Goal: Information Seeking & Learning: Learn about a topic

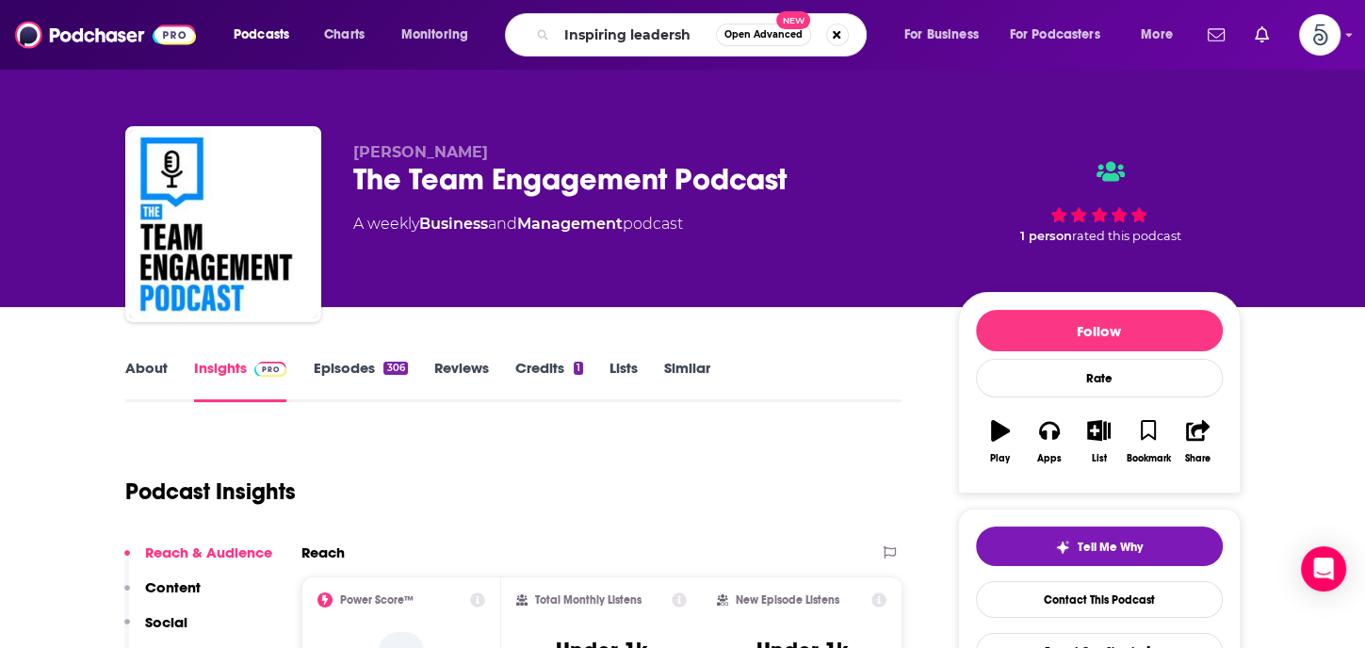
type input "Inspiring leadershp"
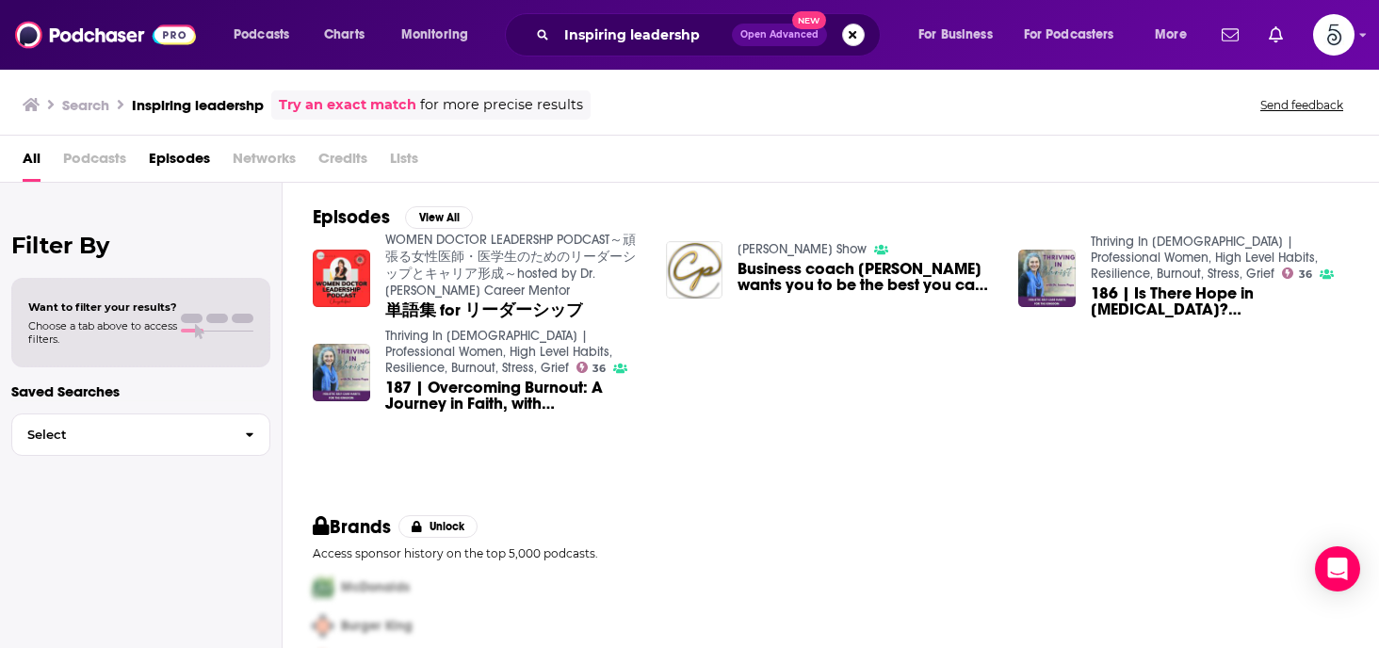
click at [849, 30] on button "Search podcasts, credits, & more..." at bounding box center [853, 35] width 23 height 23
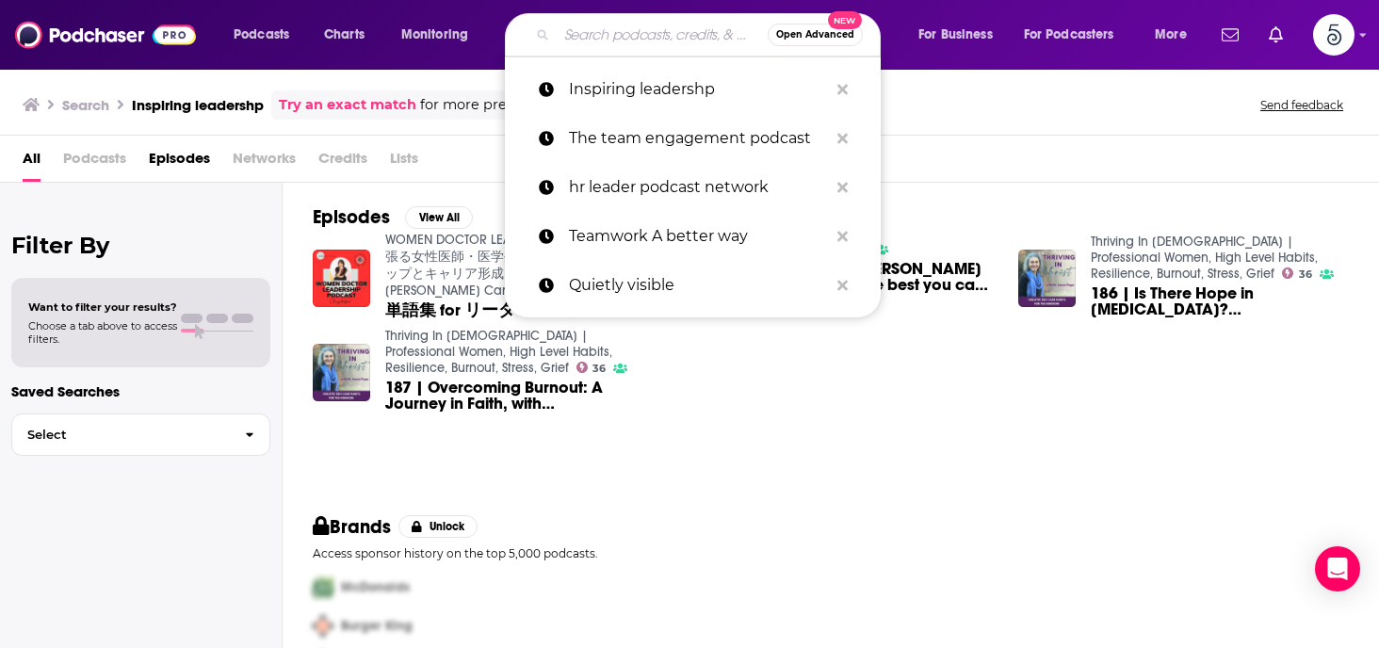
click at [642, 30] on input "Search podcasts, credits, & more..." at bounding box center [662, 35] width 211 height 30
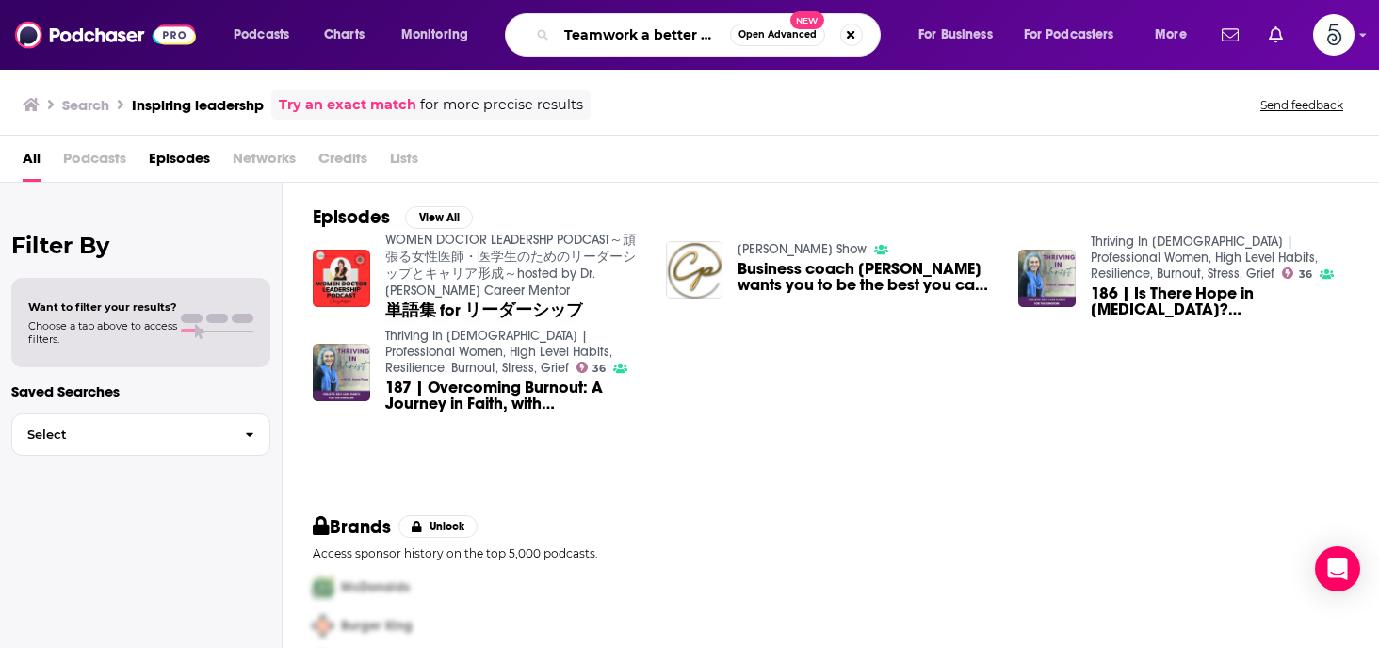
scroll to position [0, 5]
type input "Teamwork a better way"
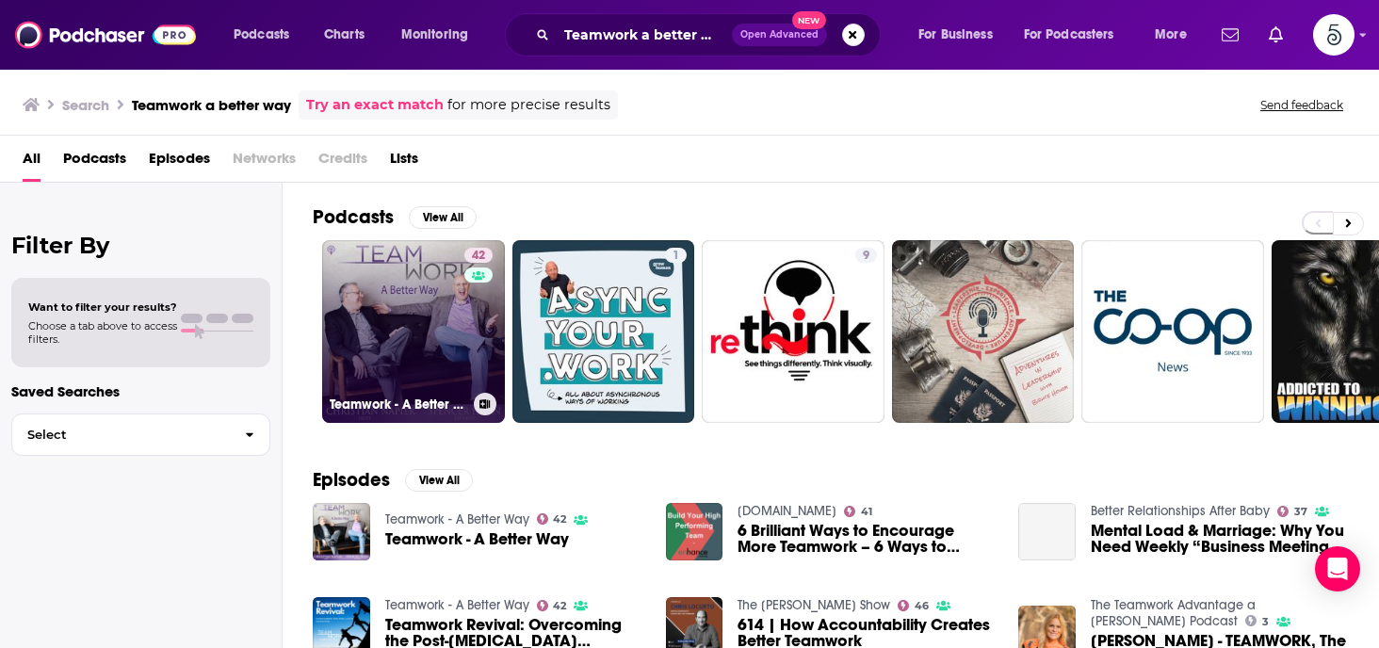
click at [383, 319] on link "42 Teamwork - A Better Way" at bounding box center [413, 331] width 183 height 183
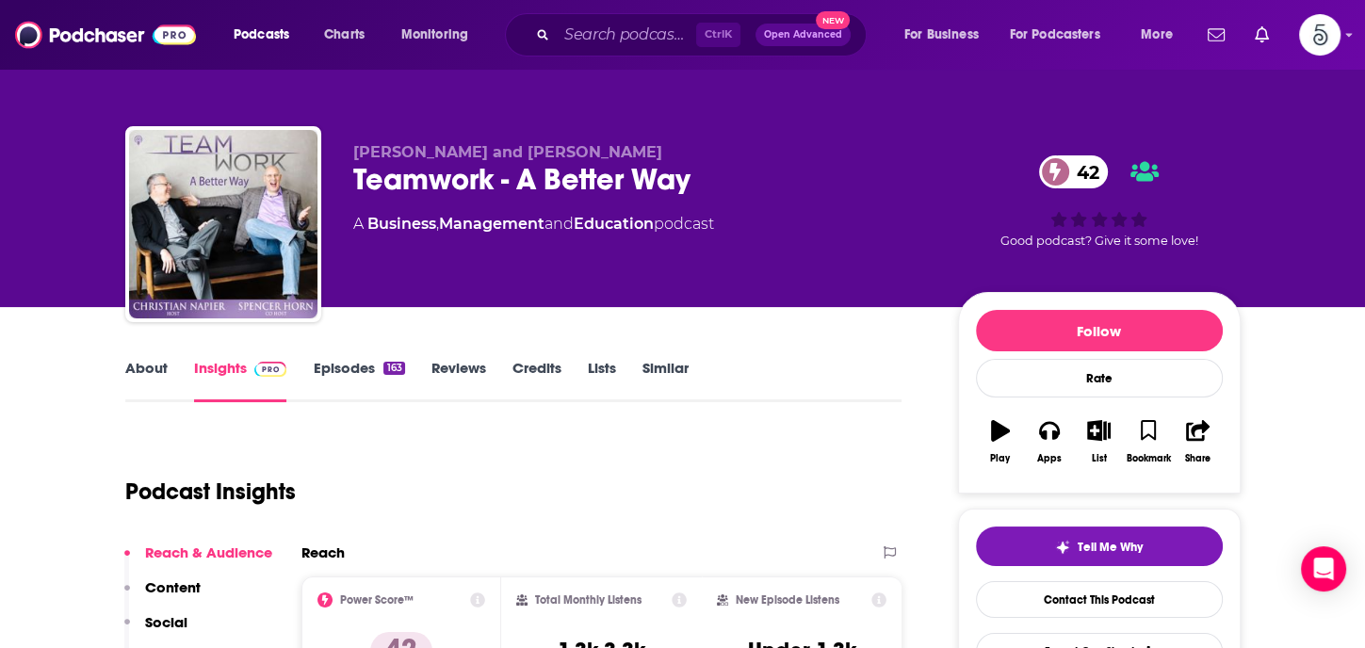
click at [227, 368] on link "Insights" at bounding box center [240, 380] width 93 height 43
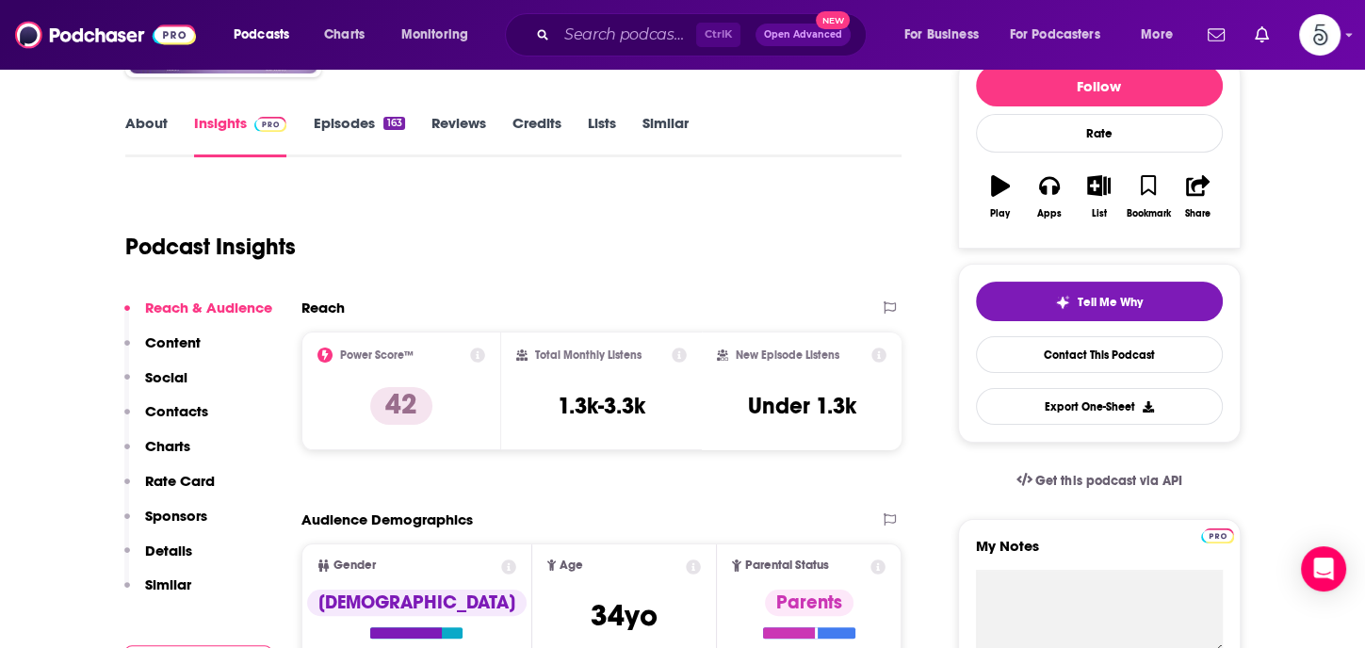
click at [155, 404] on p "Contacts" at bounding box center [176, 411] width 63 height 18
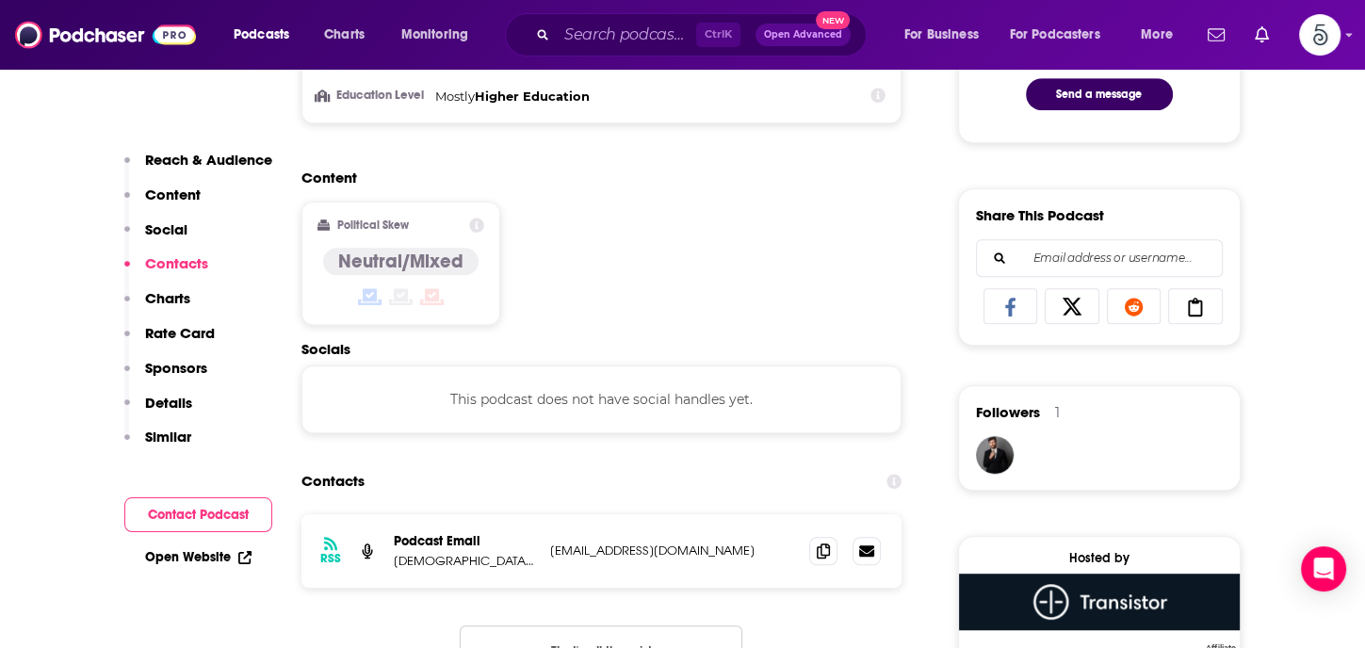
scroll to position [1265, 0]
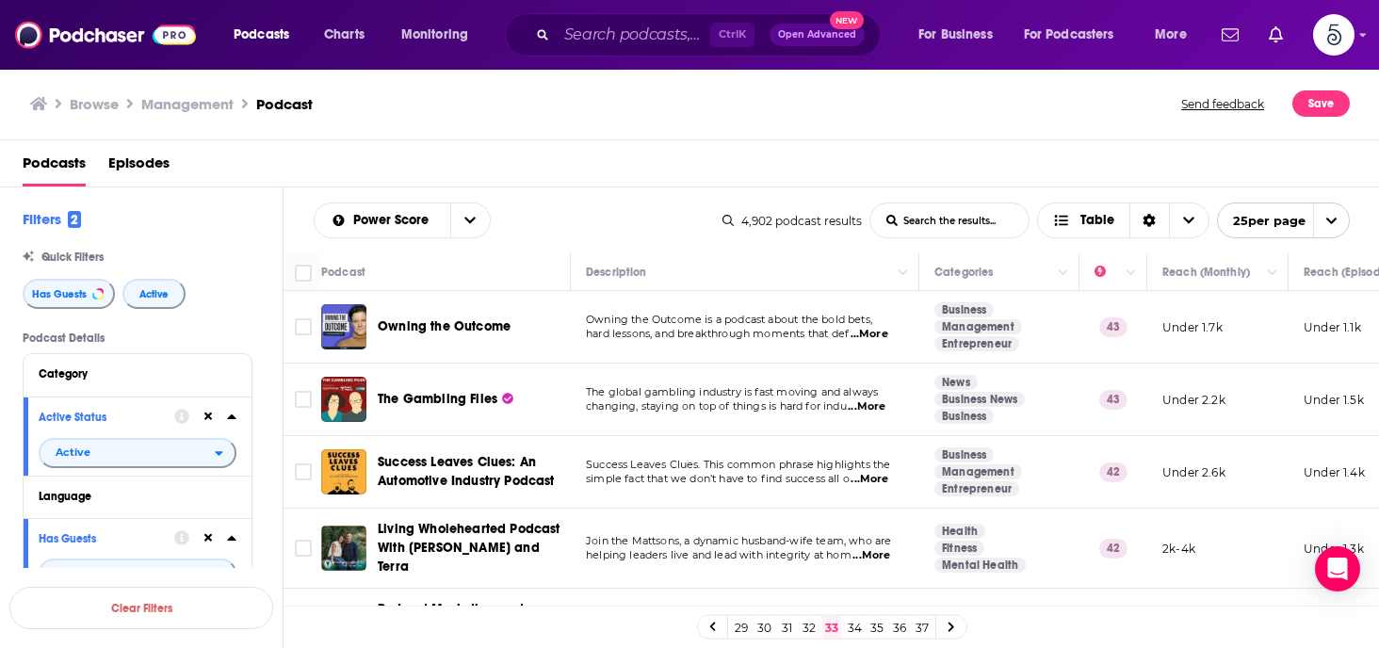
click at [807, 626] on link "32" at bounding box center [809, 627] width 19 height 23
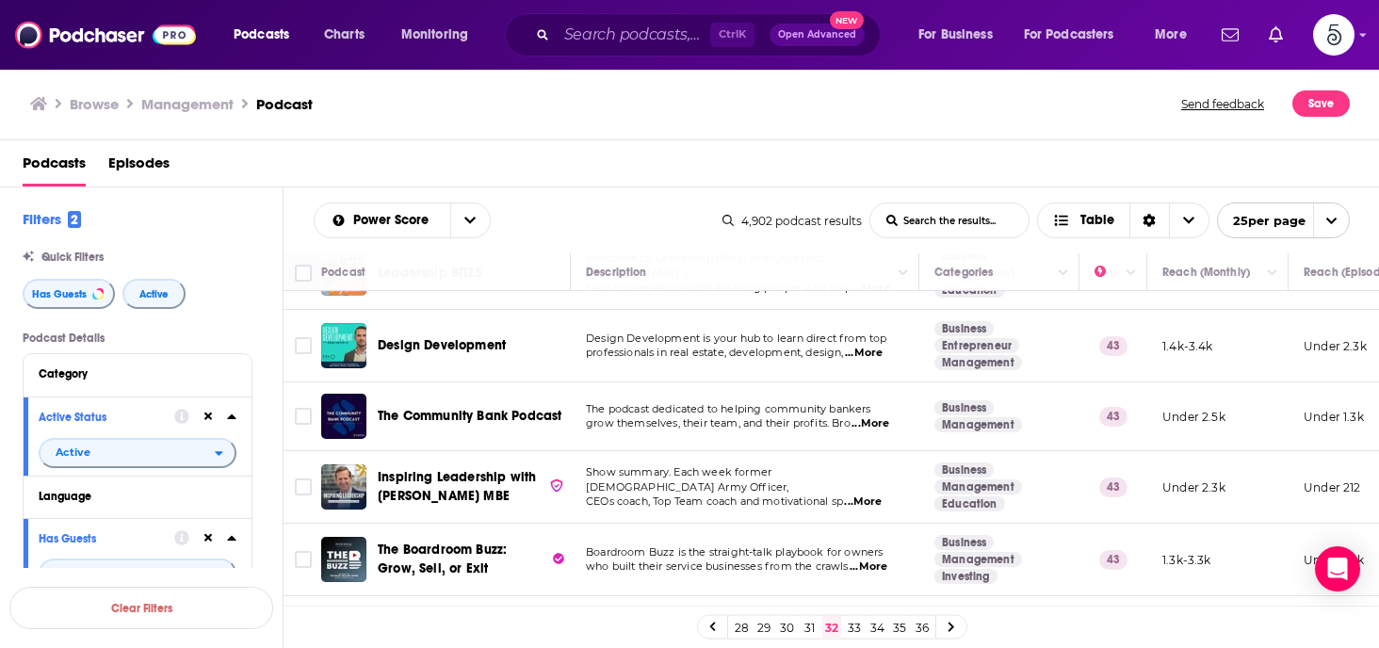
scroll to position [1337, 0]
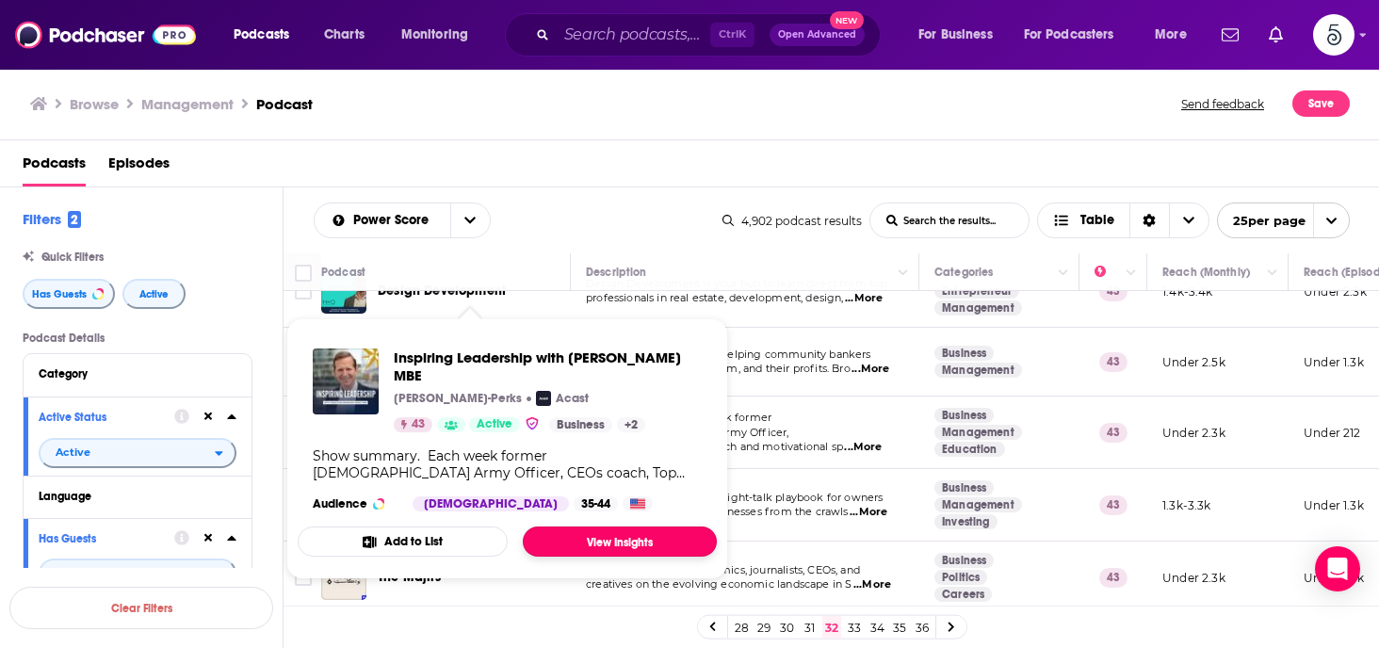
click at [573, 538] on link "View Insights" at bounding box center [620, 541] width 194 height 30
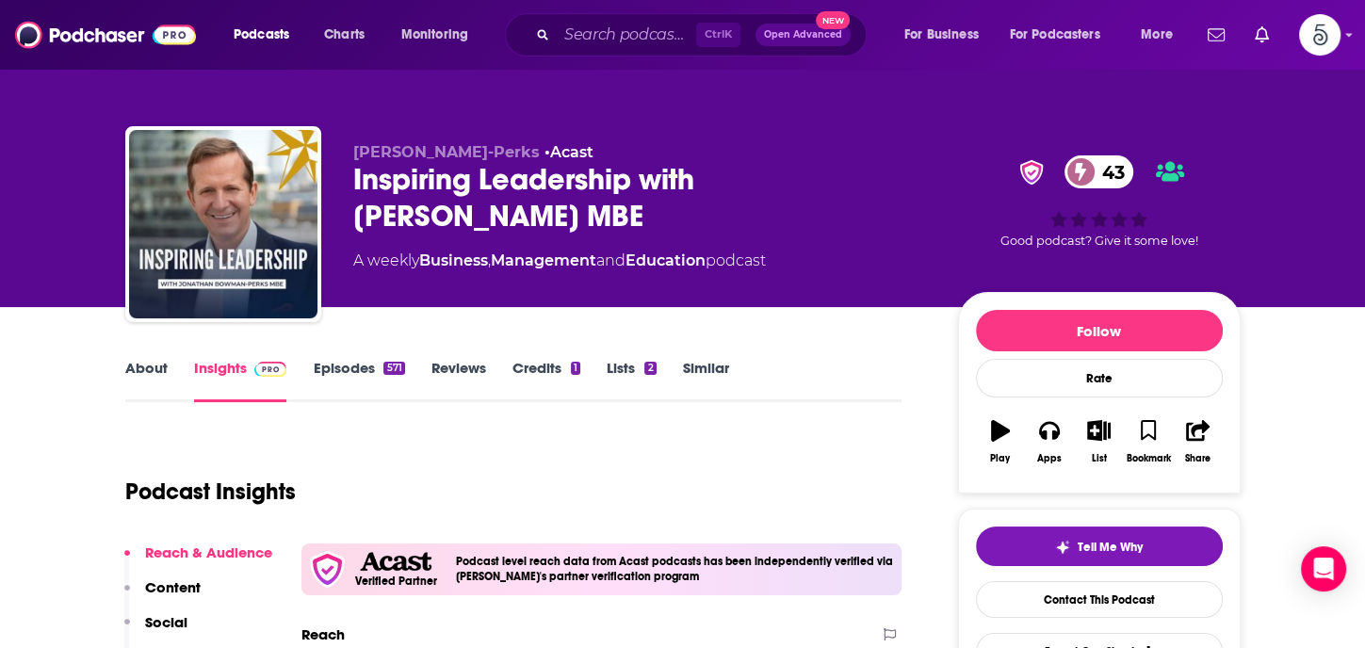
click at [358, 361] on link "Episodes 571" at bounding box center [358, 380] width 91 height 43
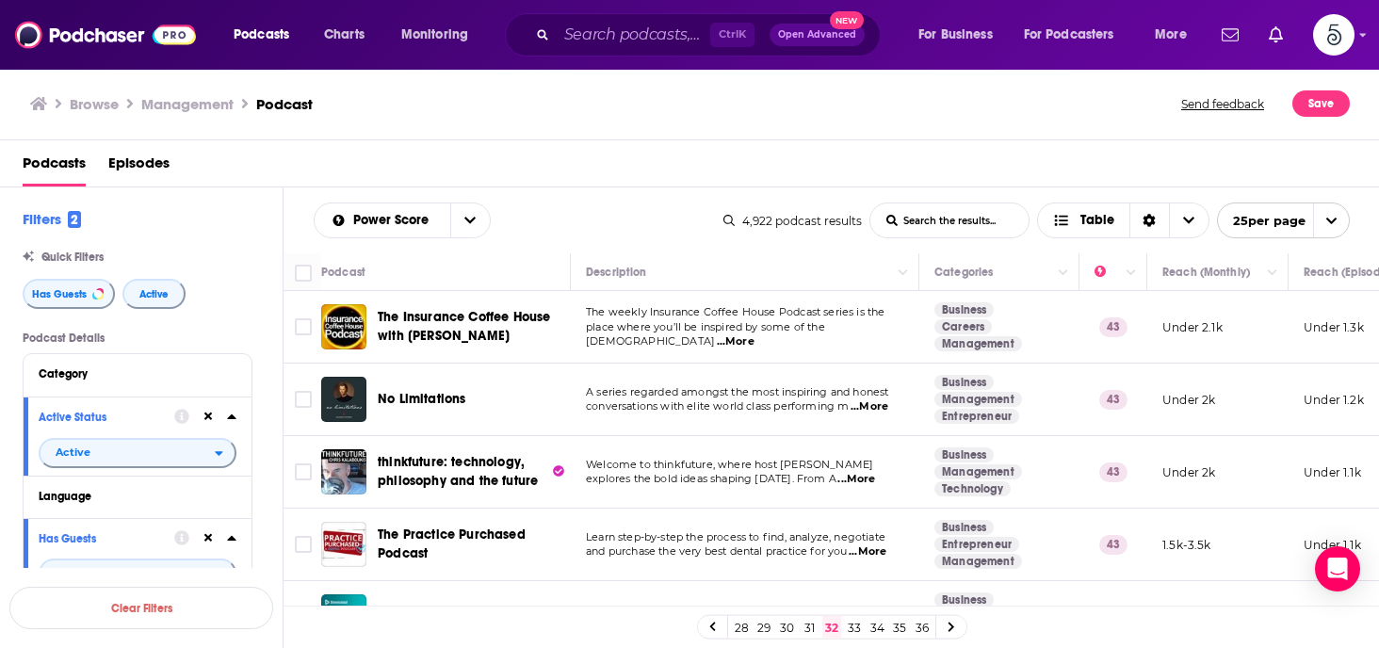
click at [851, 621] on link "33" at bounding box center [854, 627] width 19 height 23
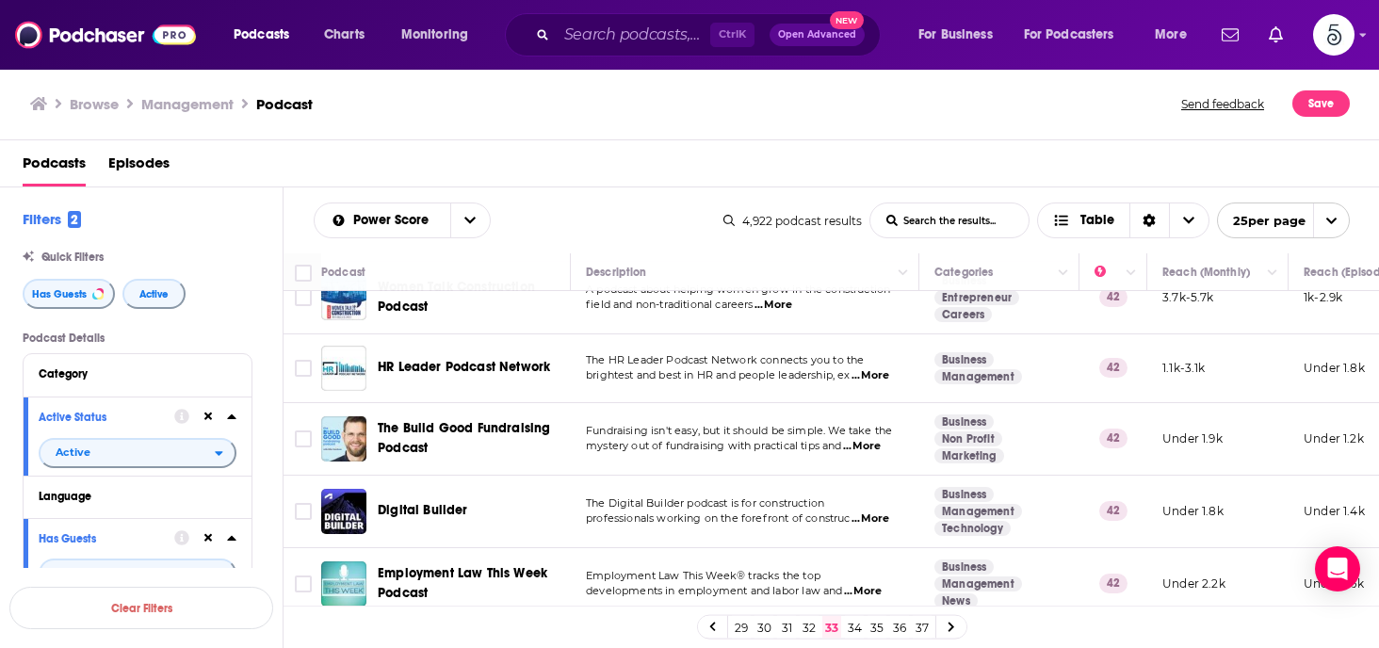
scroll to position [1522, 0]
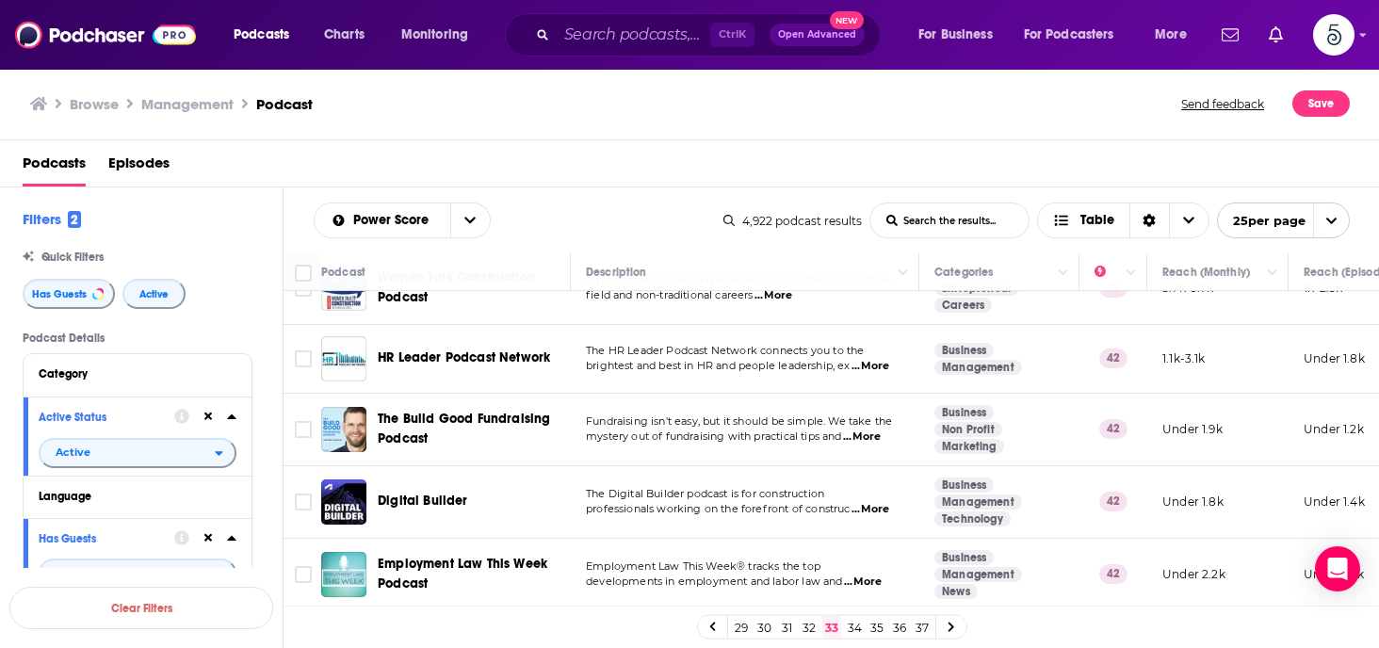
click at [854, 621] on link "34" at bounding box center [854, 627] width 19 height 23
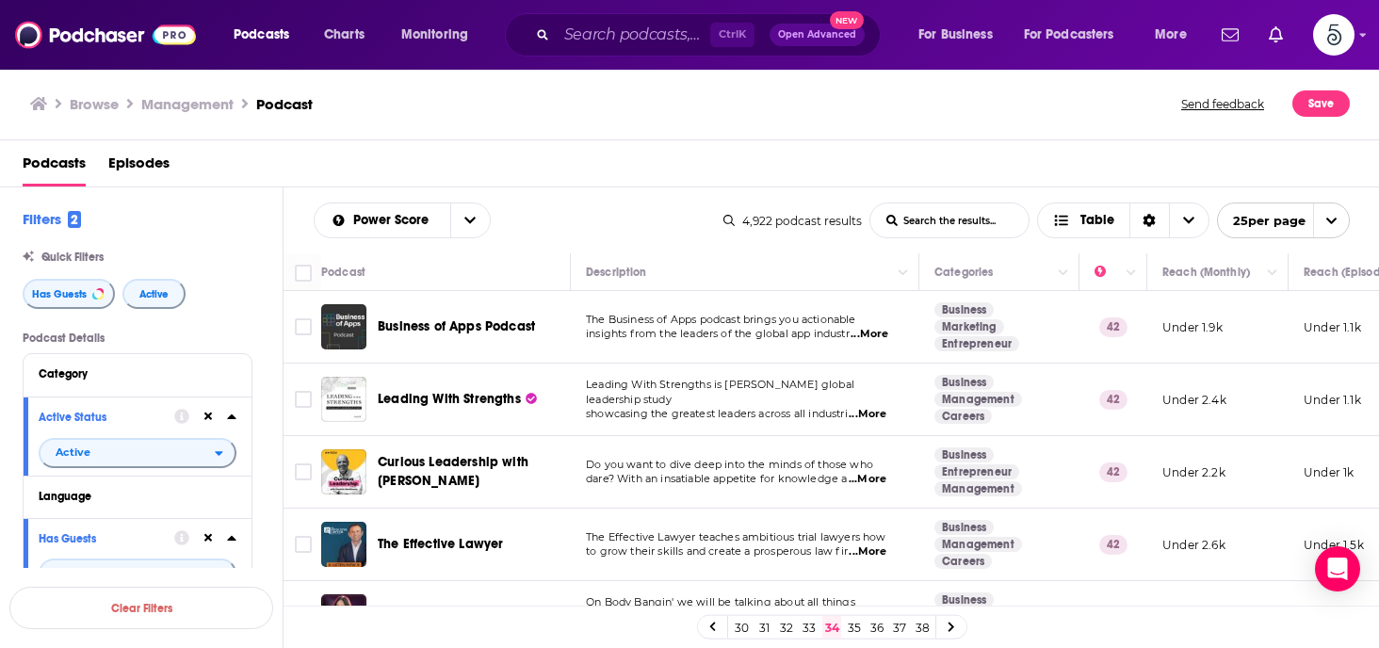
click at [872, 407] on span "...More" at bounding box center [868, 414] width 38 height 15
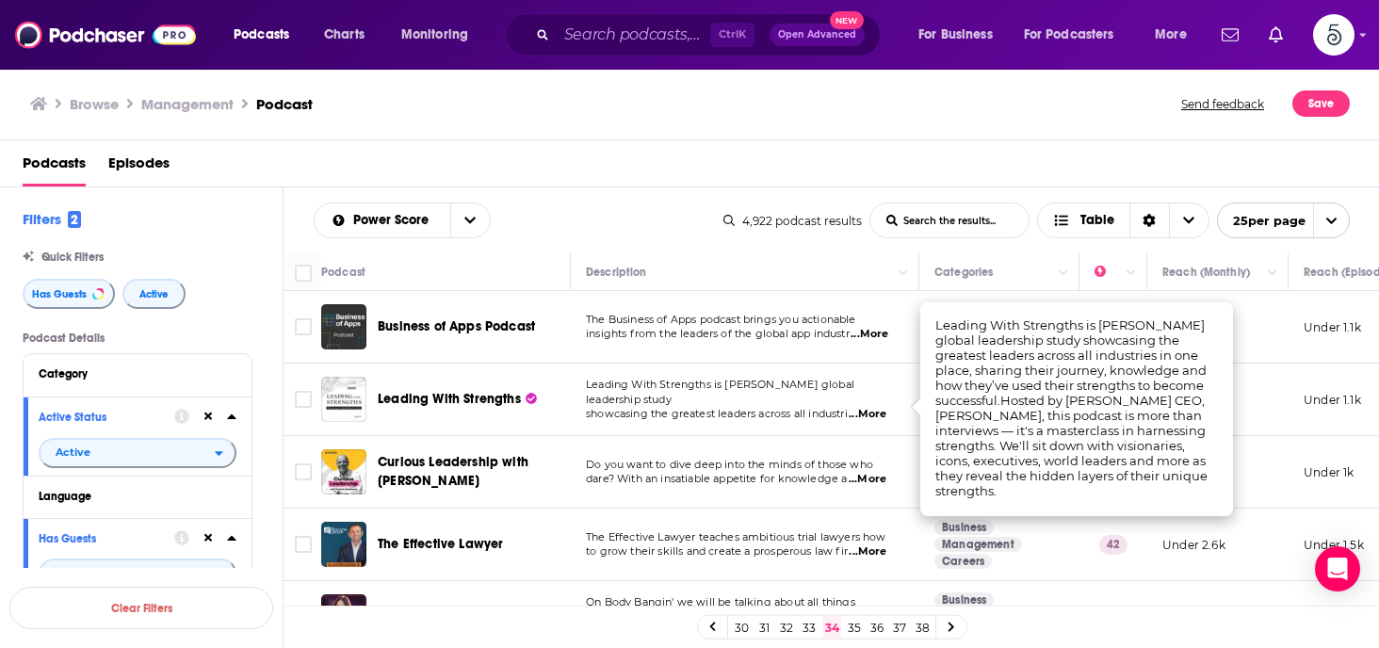
click at [872, 407] on span "...More" at bounding box center [868, 414] width 38 height 15
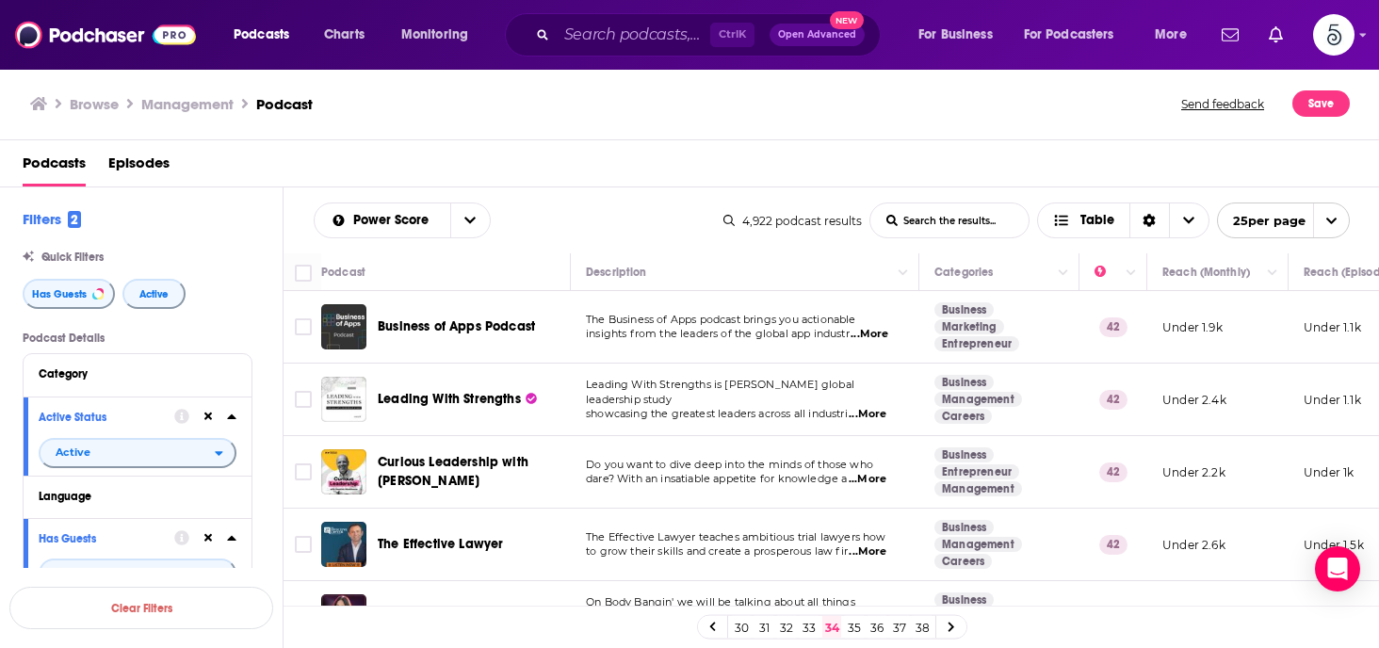
click at [872, 407] on span "...More" at bounding box center [868, 414] width 38 height 15
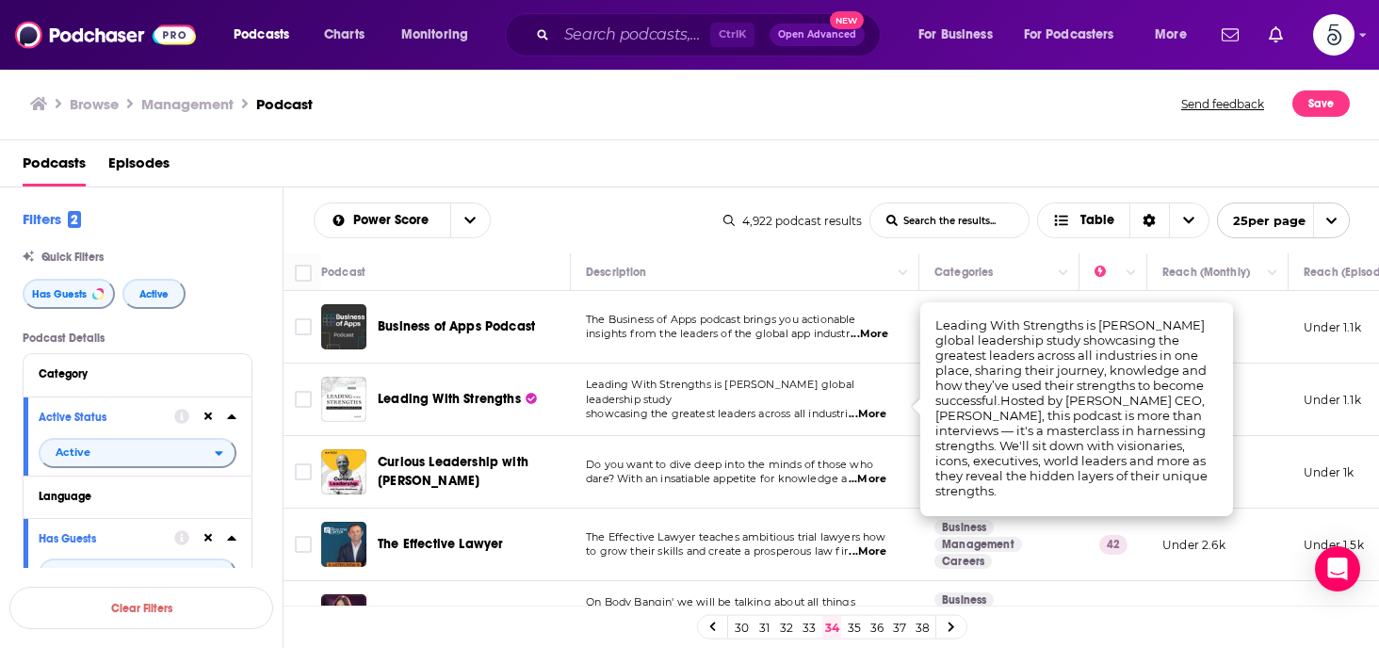
click at [872, 407] on span "...More" at bounding box center [868, 414] width 38 height 15
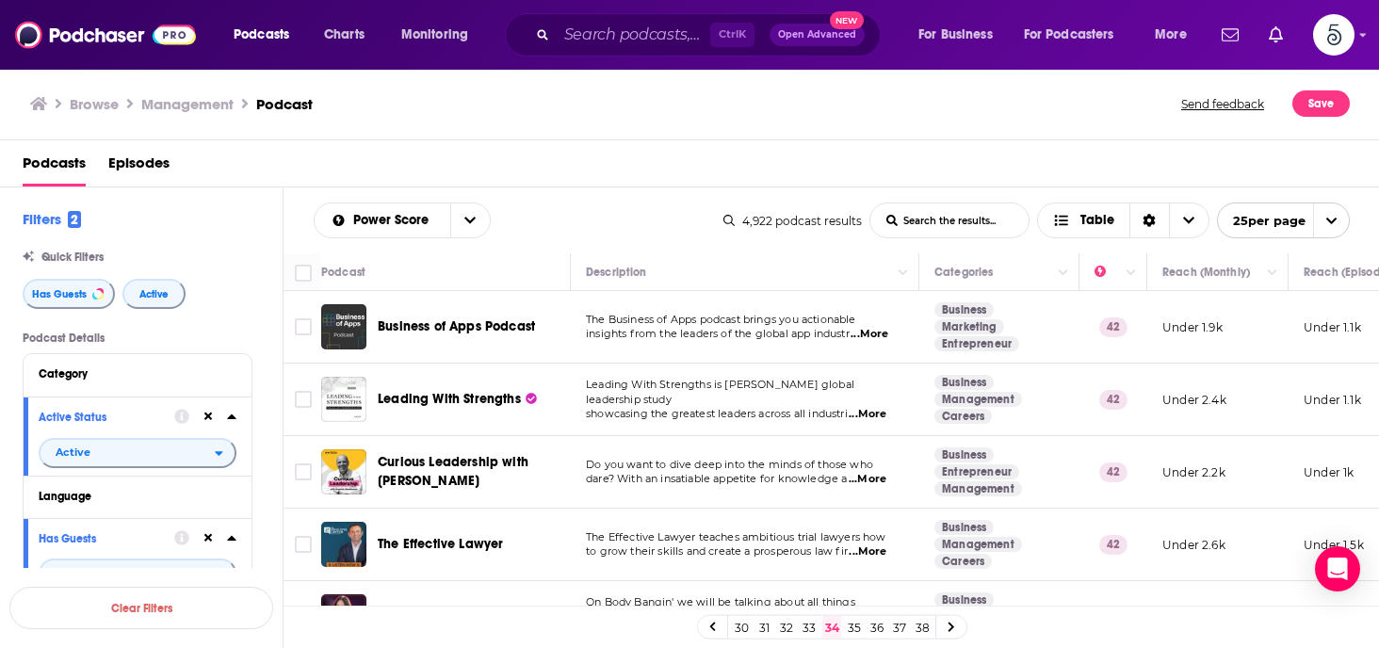
click at [878, 477] on span "...More" at bounding box center [868, 479] width 38 height 15
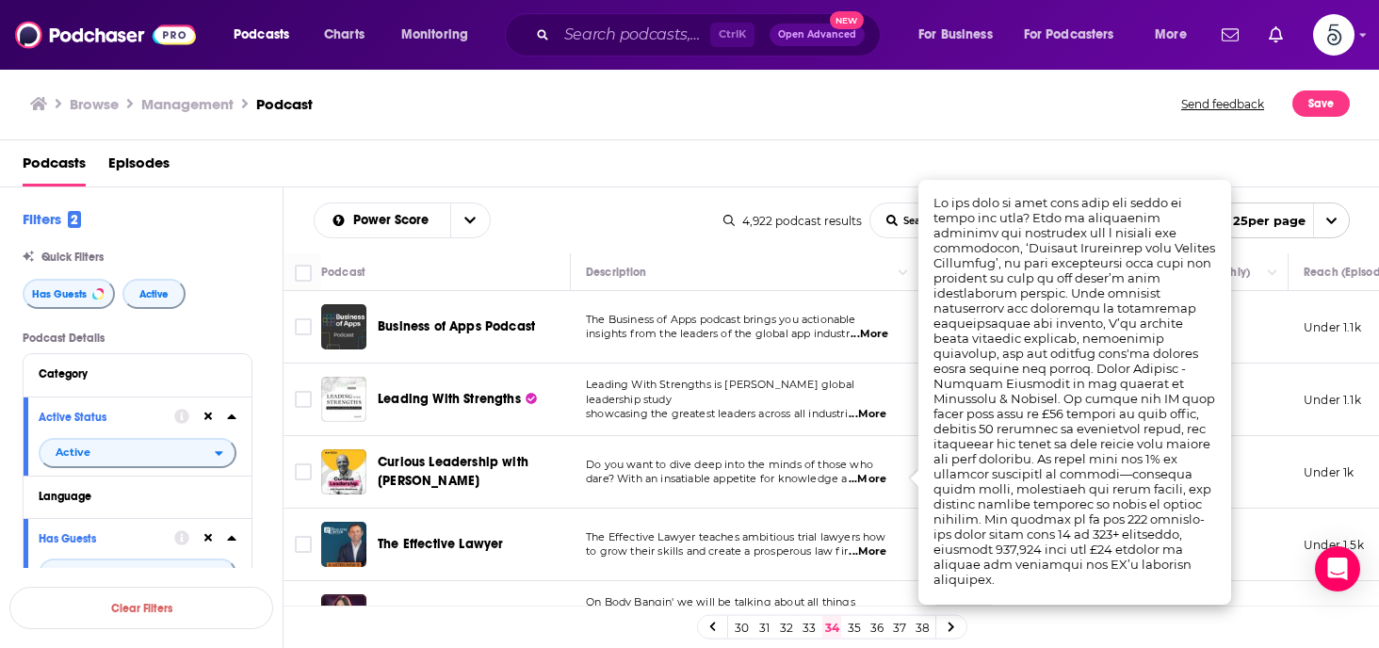
click at [878, 477] on span "...More" at bounding box center [868, 479] width 38 height 15
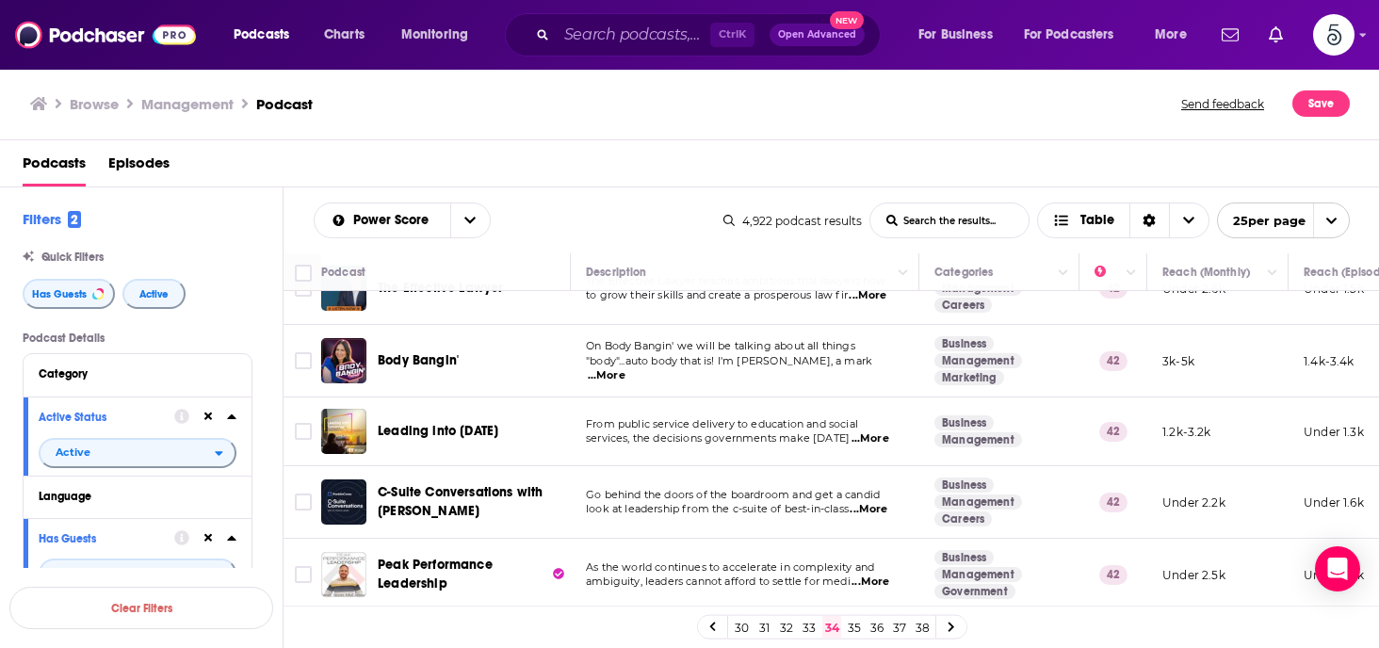
scroll to position [293, 0]
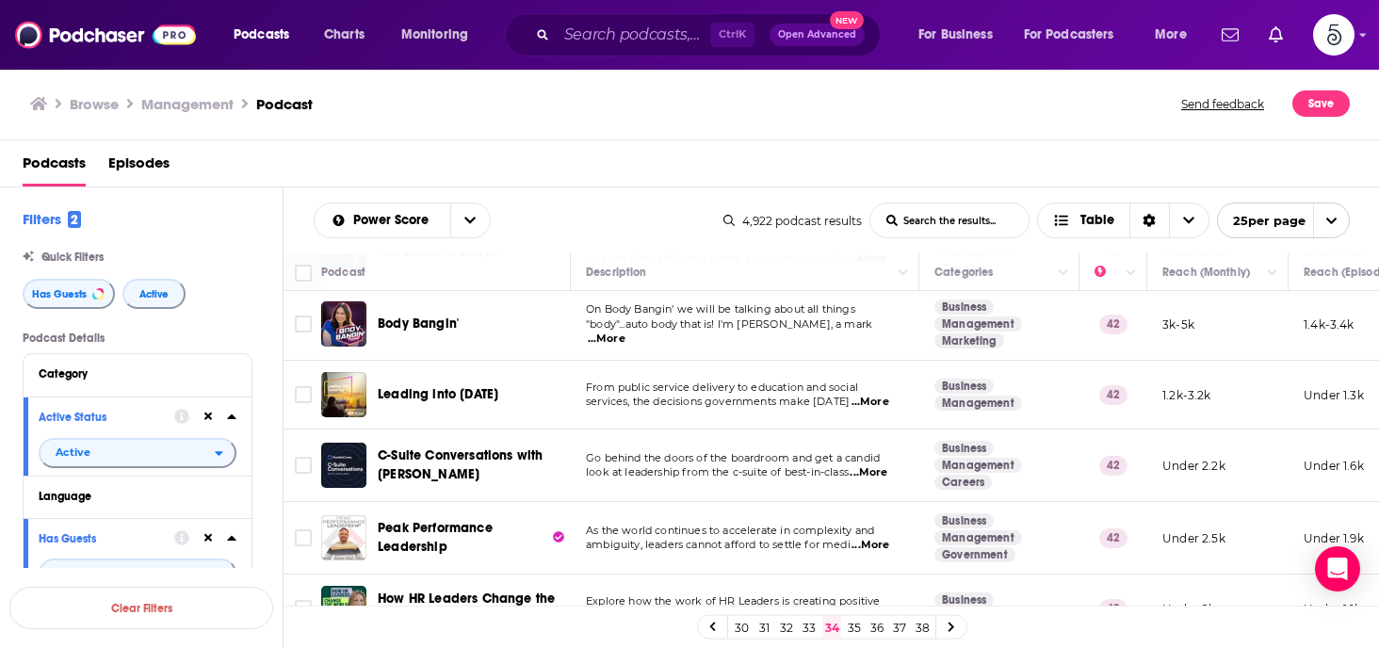
click at [876, 470] on span "...More" at bounding box center [868, 472] width 38 height 15
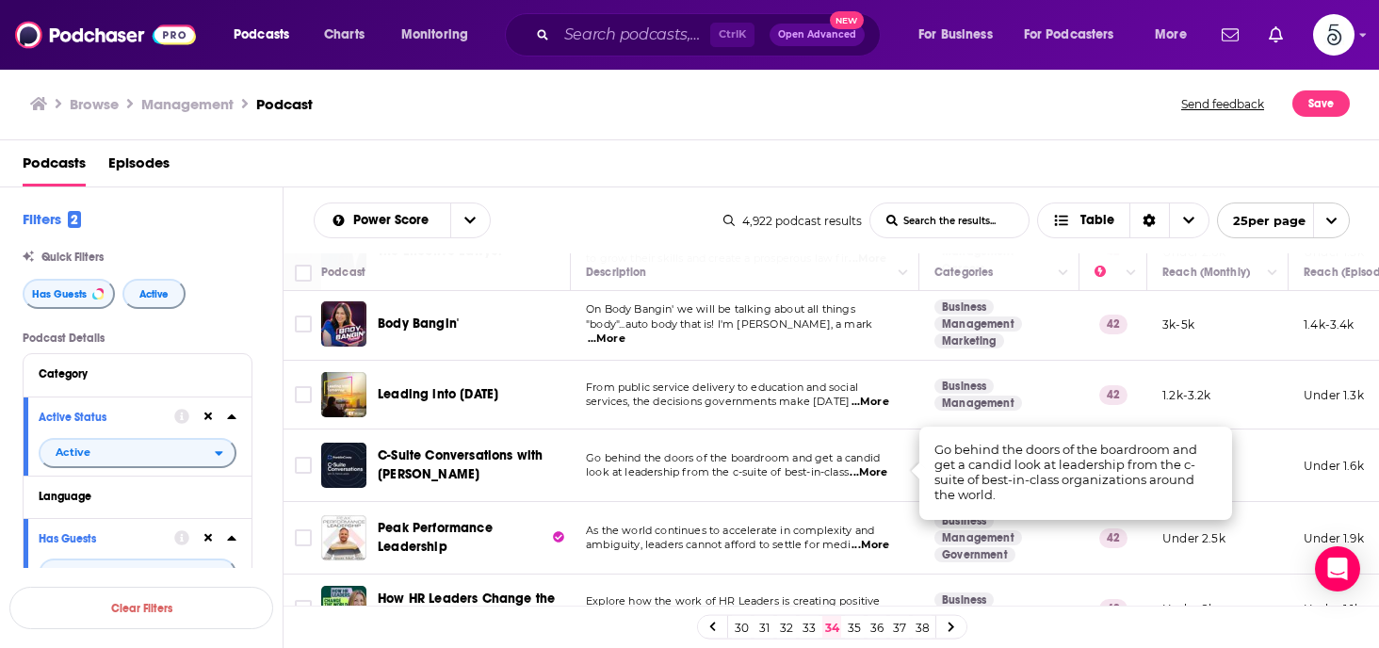
click at [876, 470] on span "...More" at bounding box center [868, 472] width 38 height 15
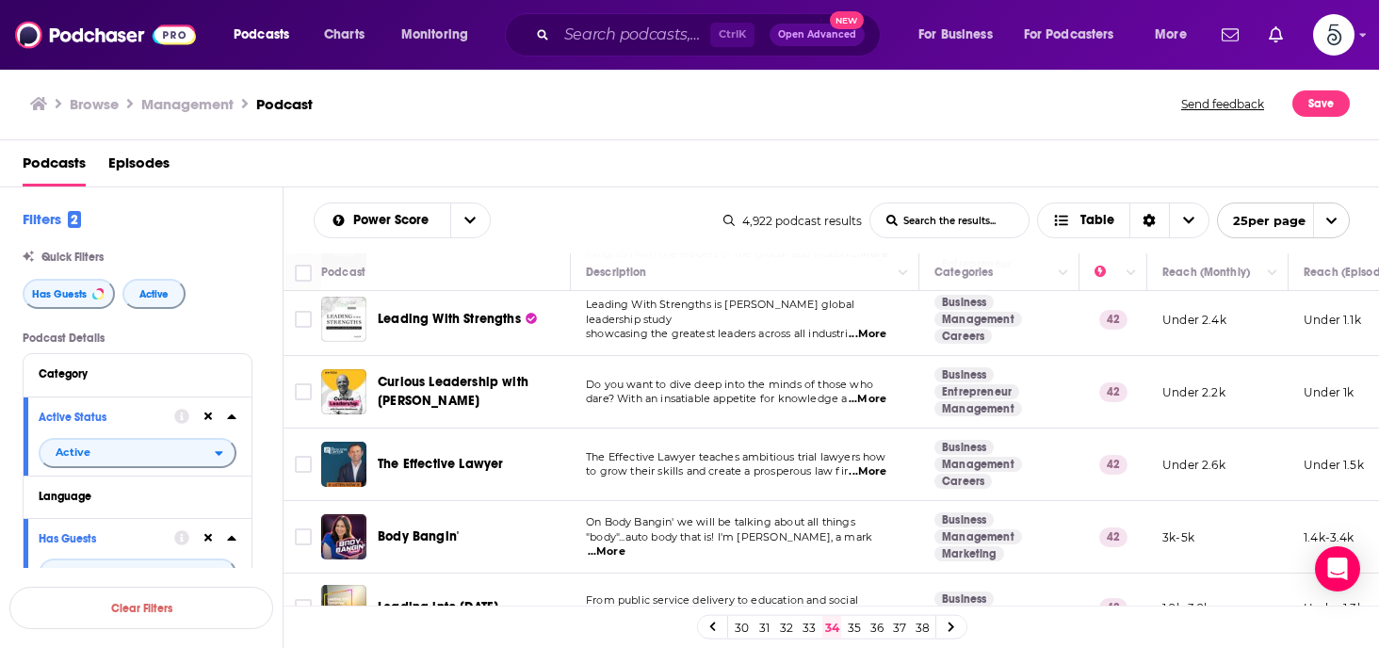
scroll to position [0, 0]
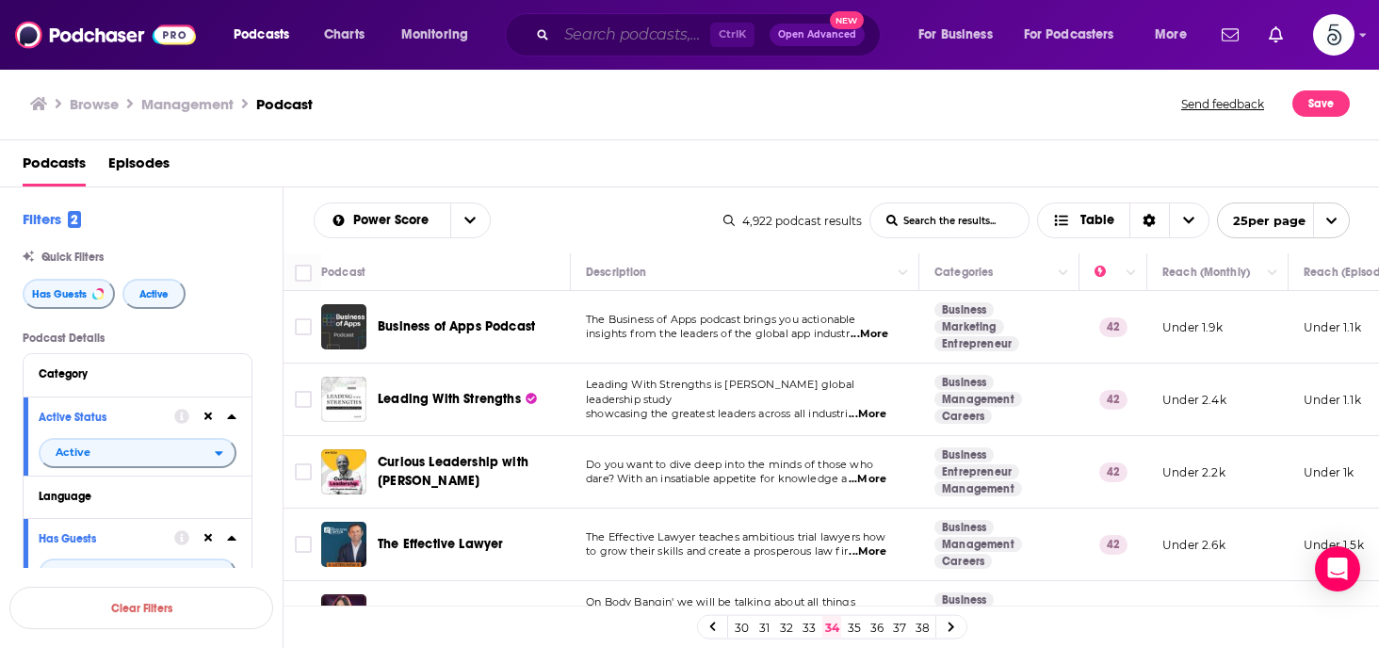
click at [575, 40] on input "Search podcasts, credits, & more..." at bounding box center [634, 35] width 154 height 30
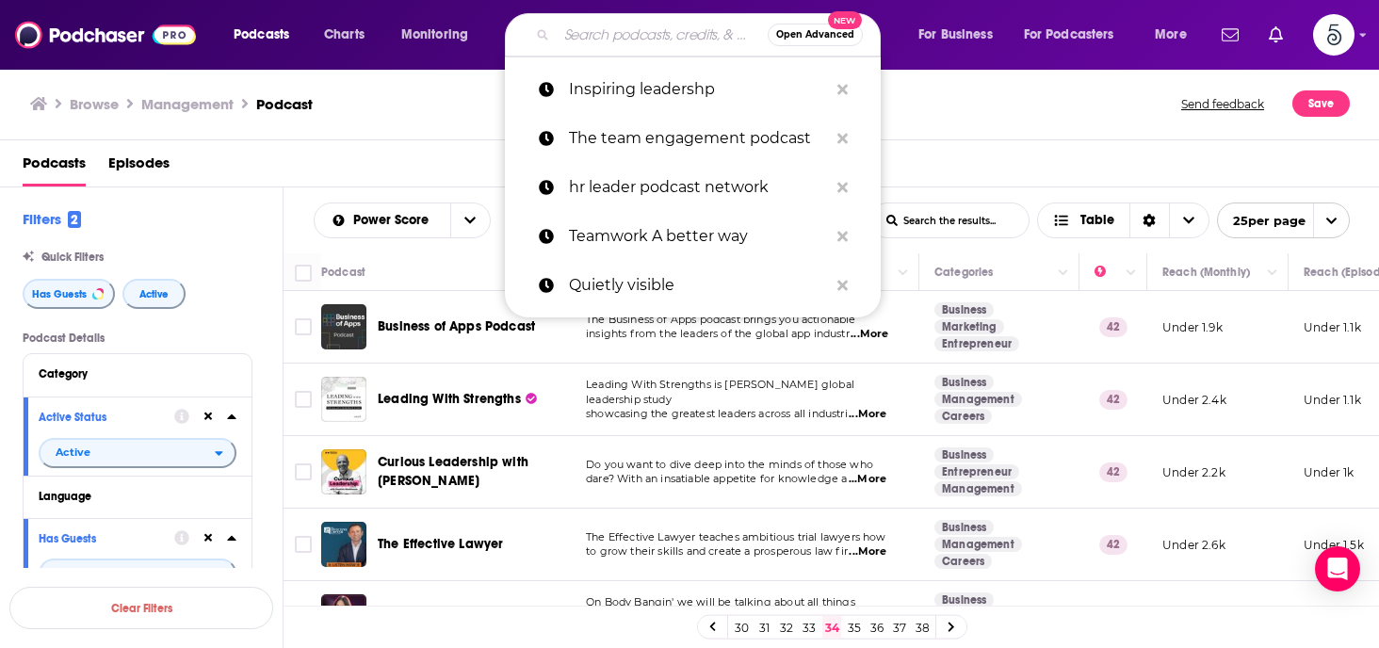
type input "b"
click at [287, 35] on span "Podcasts" at bounding box center [262, 35] width 56 height 26
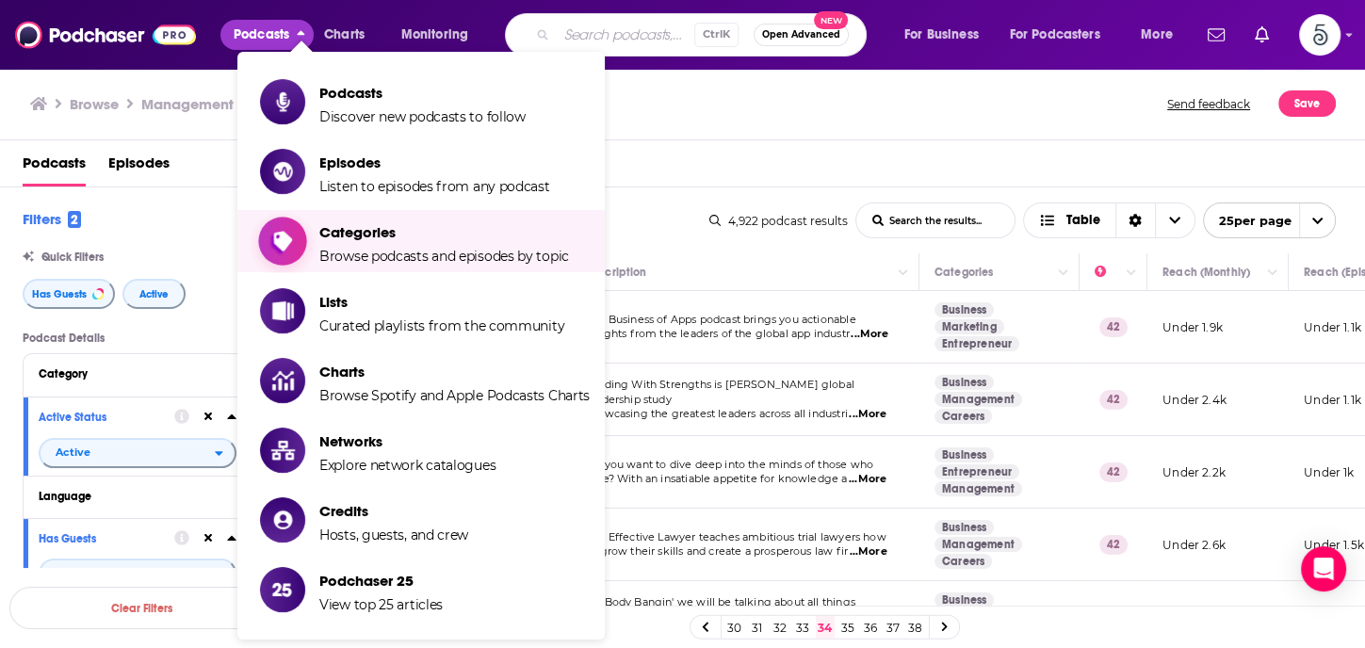
click at [334, 236] on span "Categories" at bounding box center [444, 232] width 250 height 18
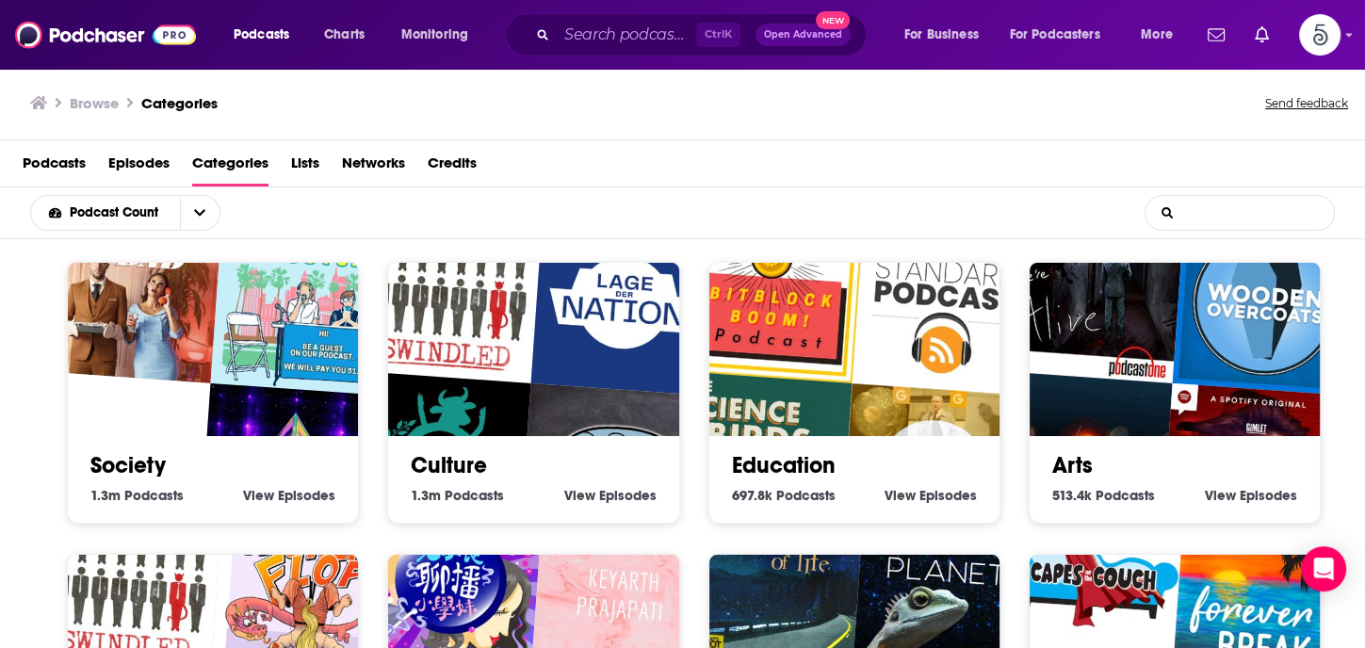
click at [1217, 211] on input "List Search Input" at bounding box center [1239, 213] width 188 height 34
type input "business"
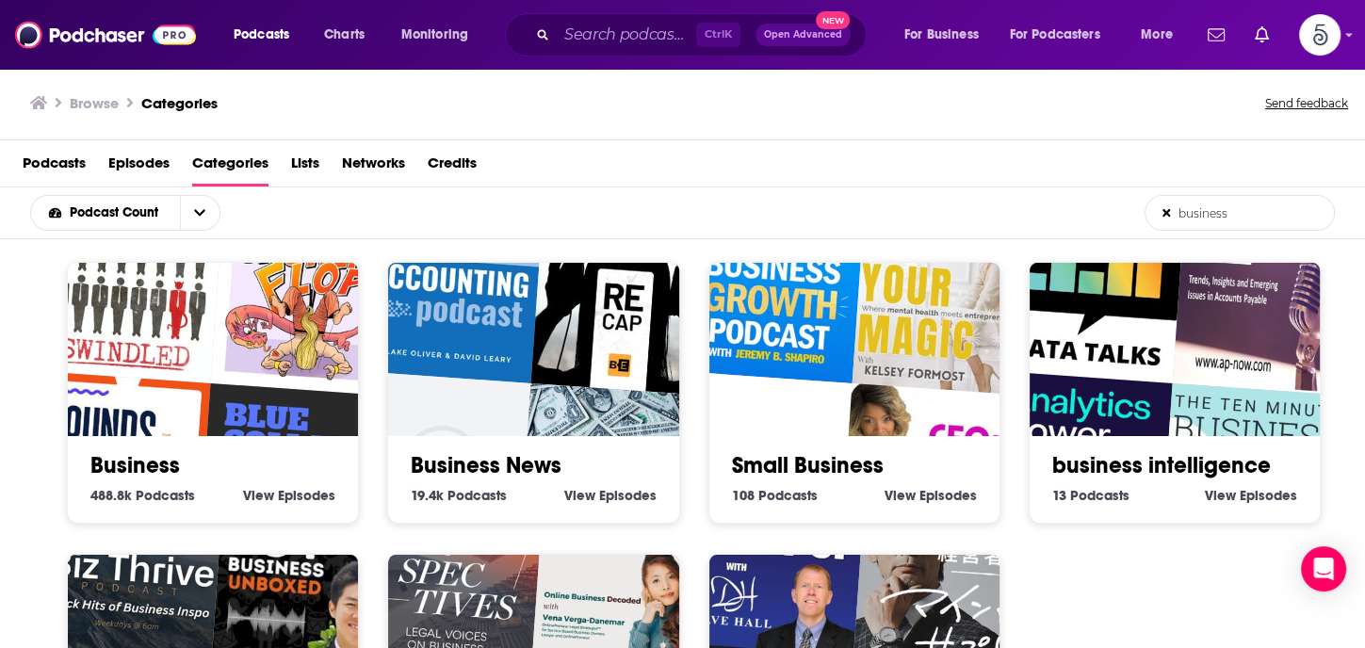
click at [128, 463] on link "Business" at bounding box center [134, 465] width 89 height 28
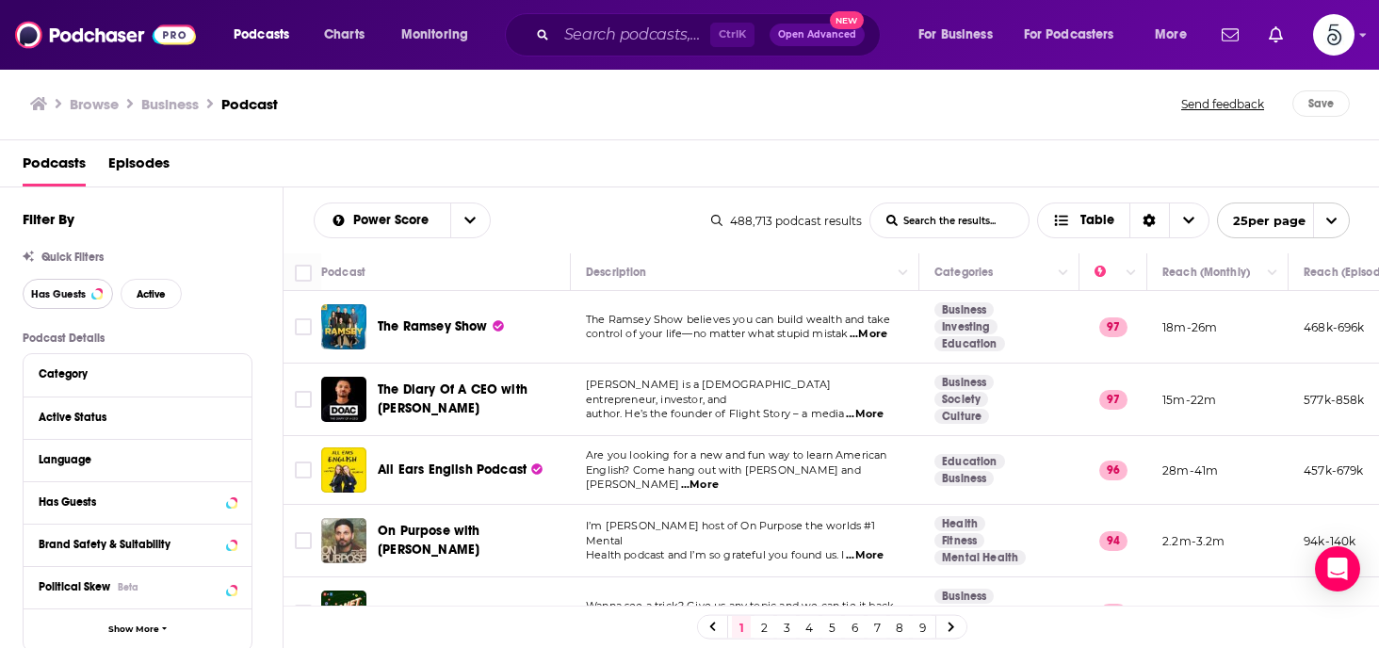
click at [42, 293] on span "Has Guests" at bounding box center [58, 294] width 55 height 10
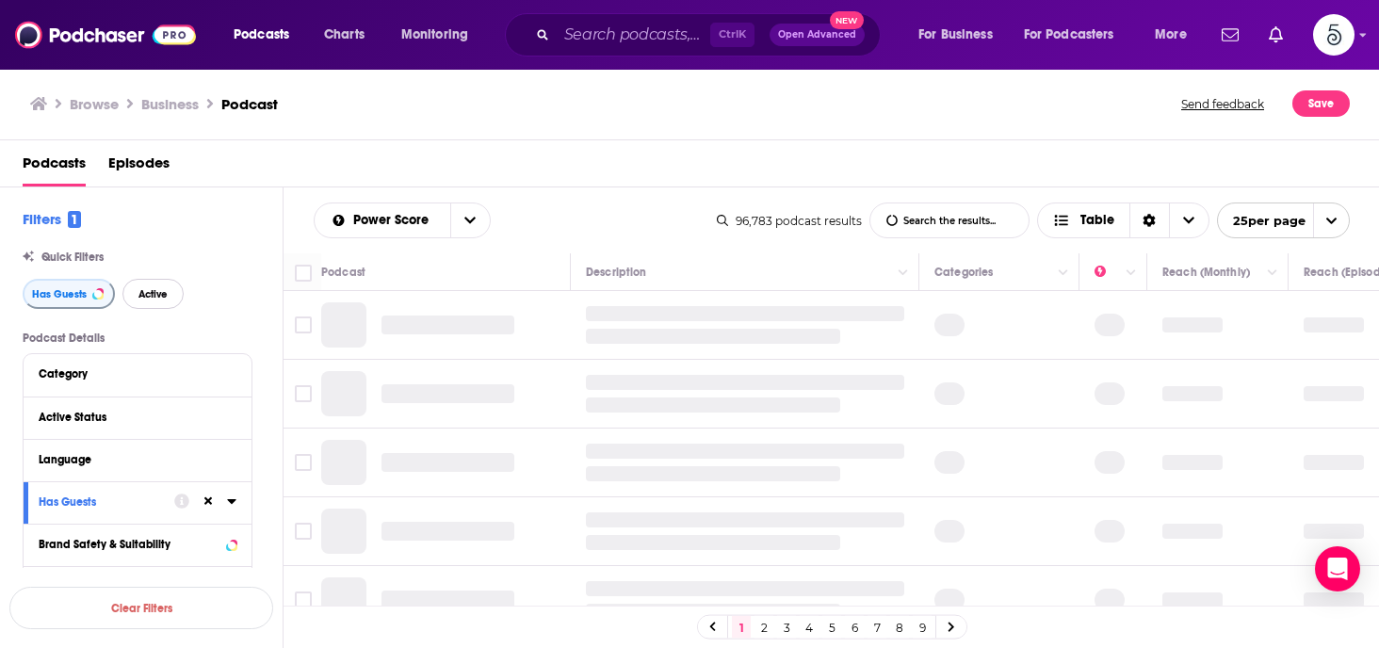
click at [151, 290] on span "Active" at bounding box center [152, 294] width 29 height 10
click at [924, 225] on input "List Search Input" at bounding box center [949, 220] width 158 height 34
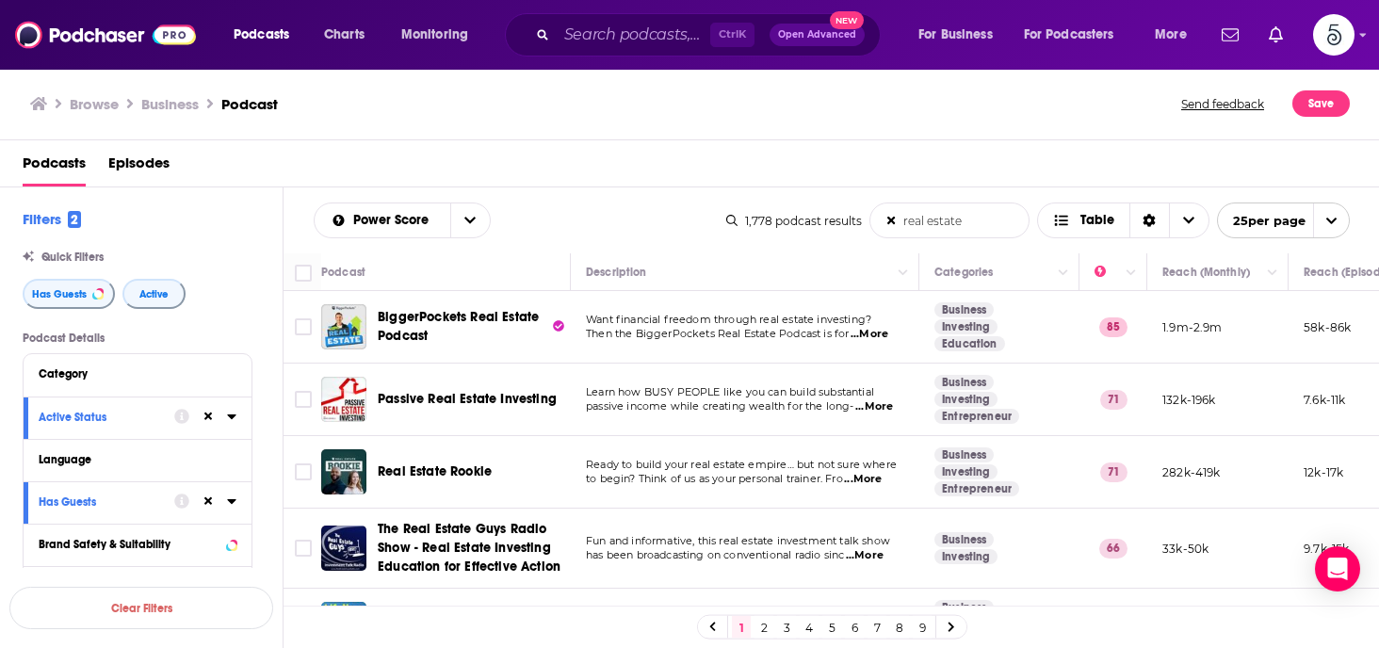
type input "real estate"
click at [896, 626] on link "8" at bounding box center [899, 627] width 19 height 23
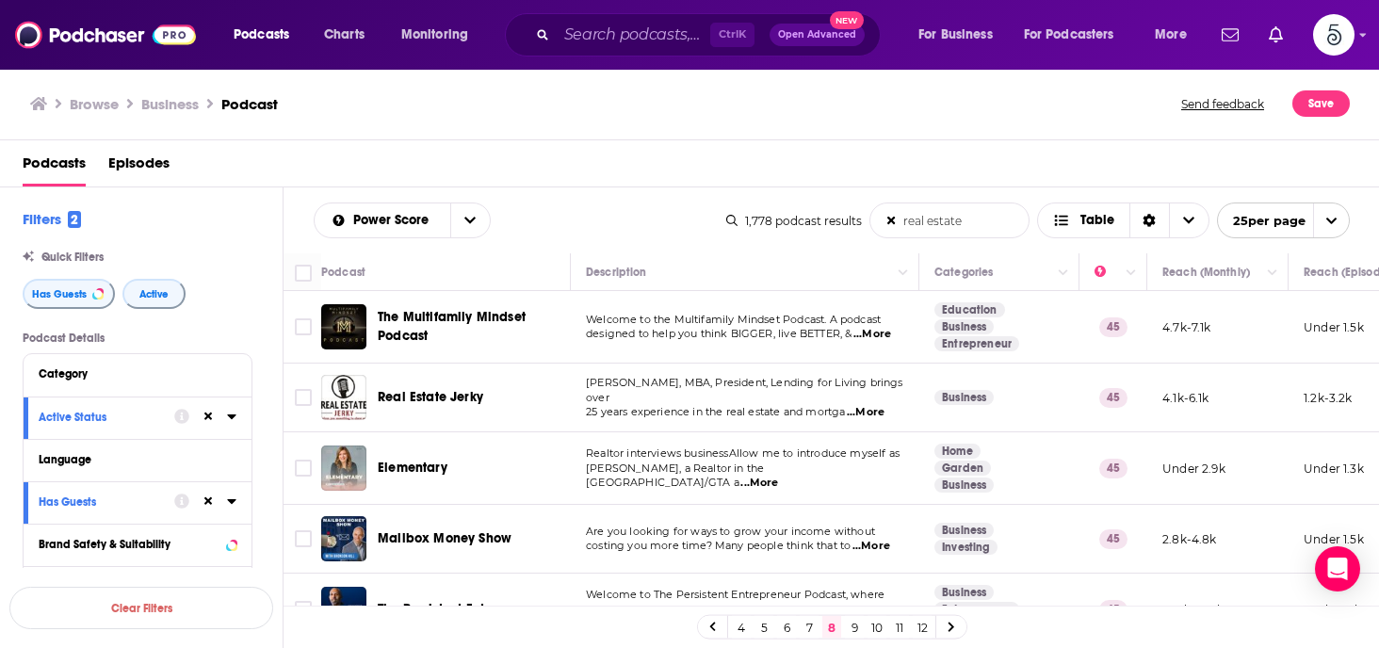
click at [919, 626] on link "12" at bounding box center [922, 627] width 19 height 23
